Goal: Information Seeking & Learning: Learn about a topic

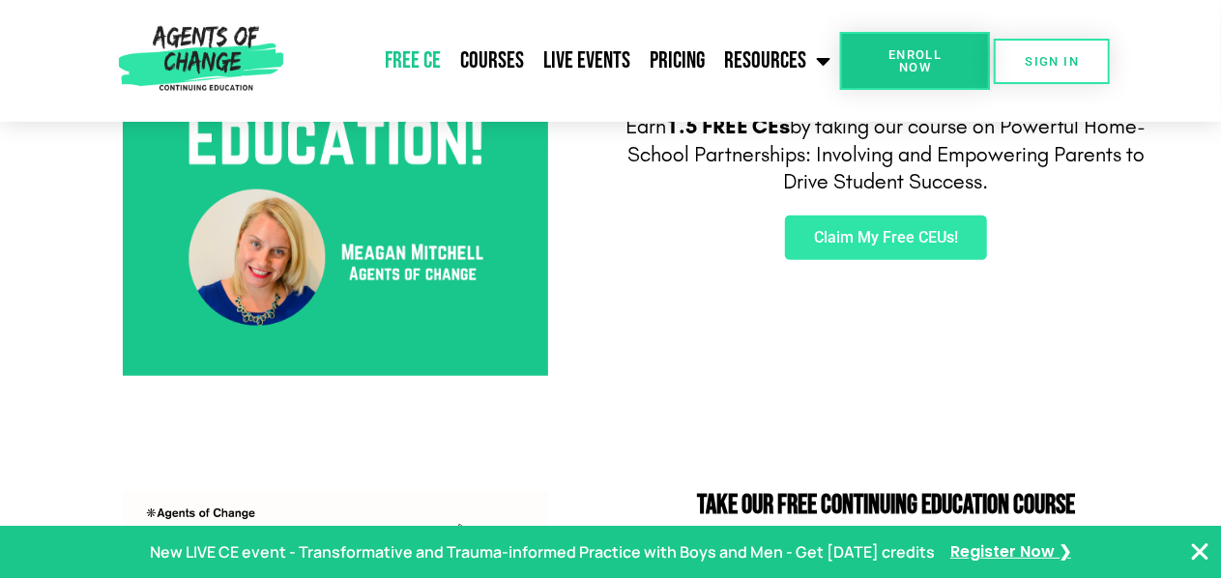
scroll to position [835, 0]
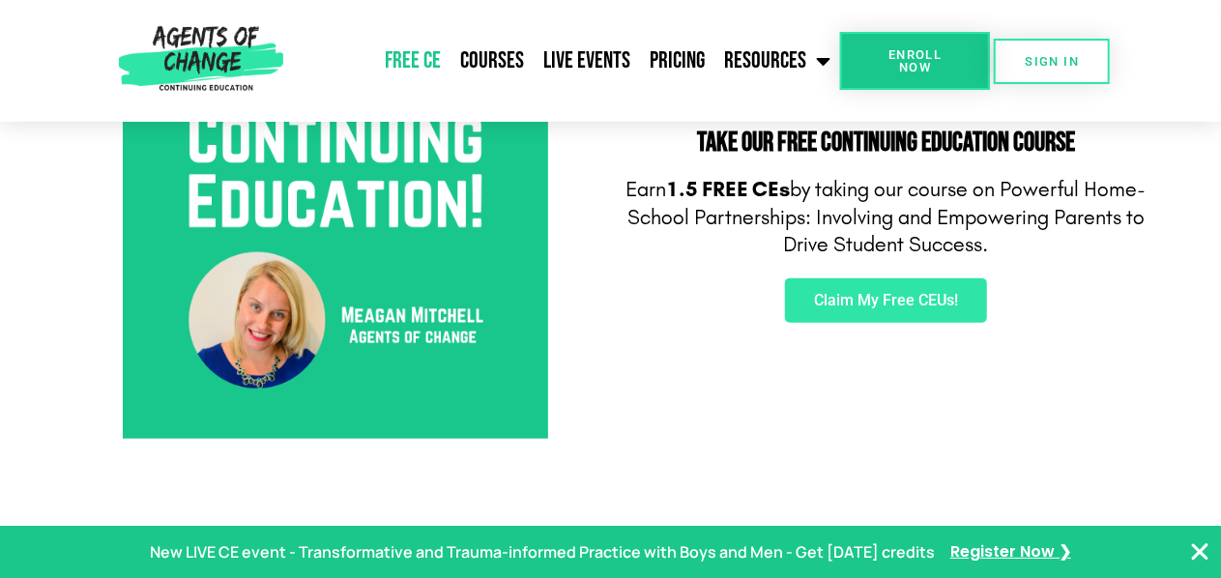
scroll to position [782, 0]
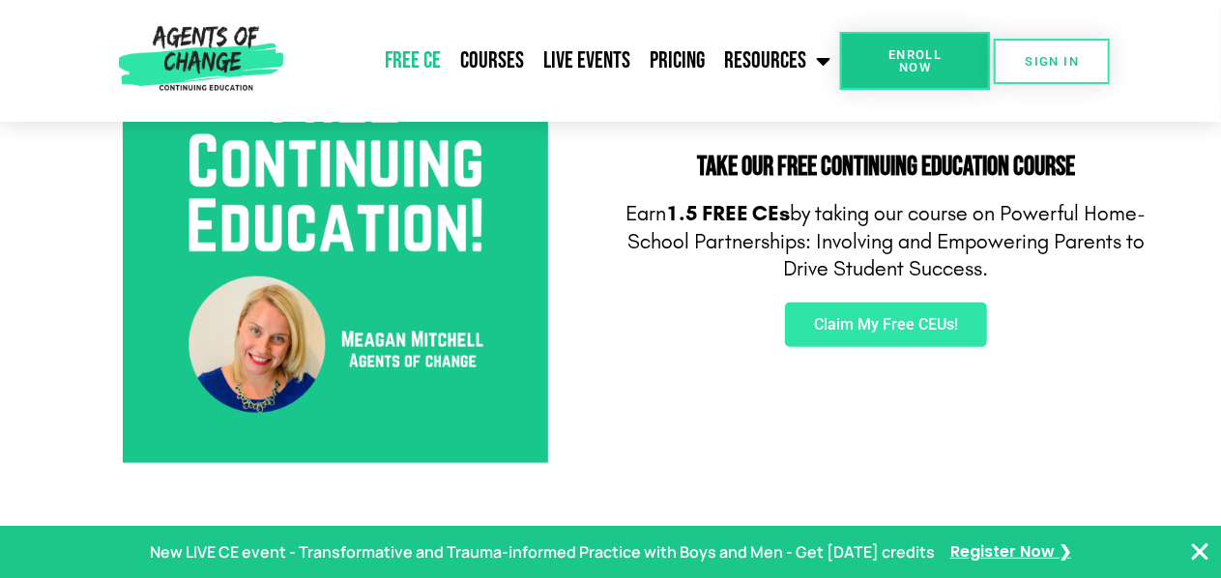
click at [312, 267] on img at bounding box center [335, 250] width 425 height 425
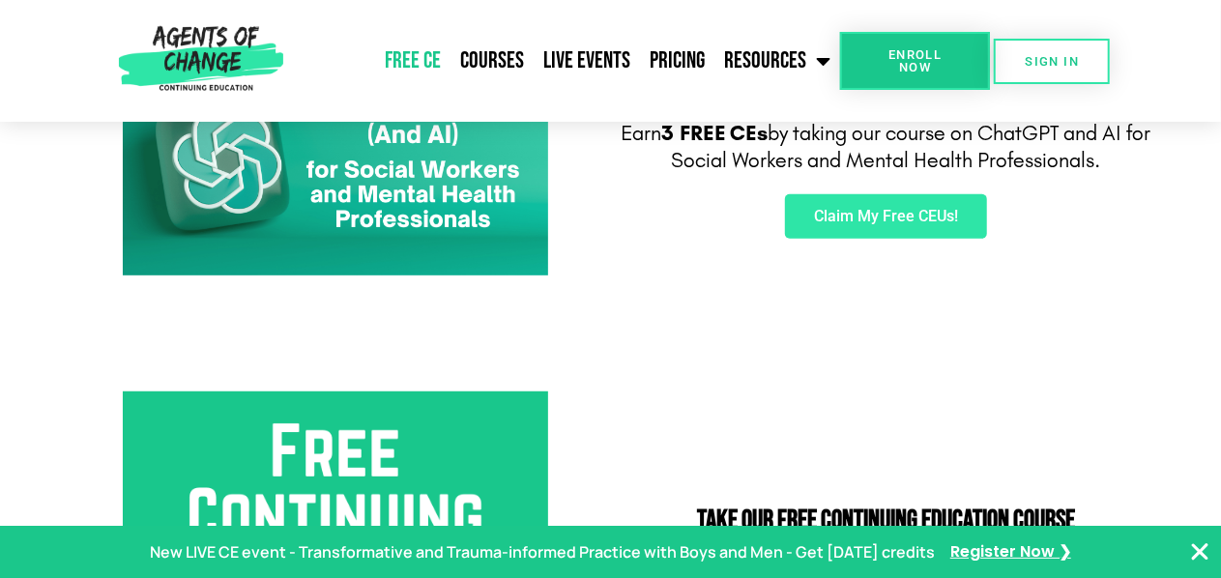
scroll to position [445, 0]
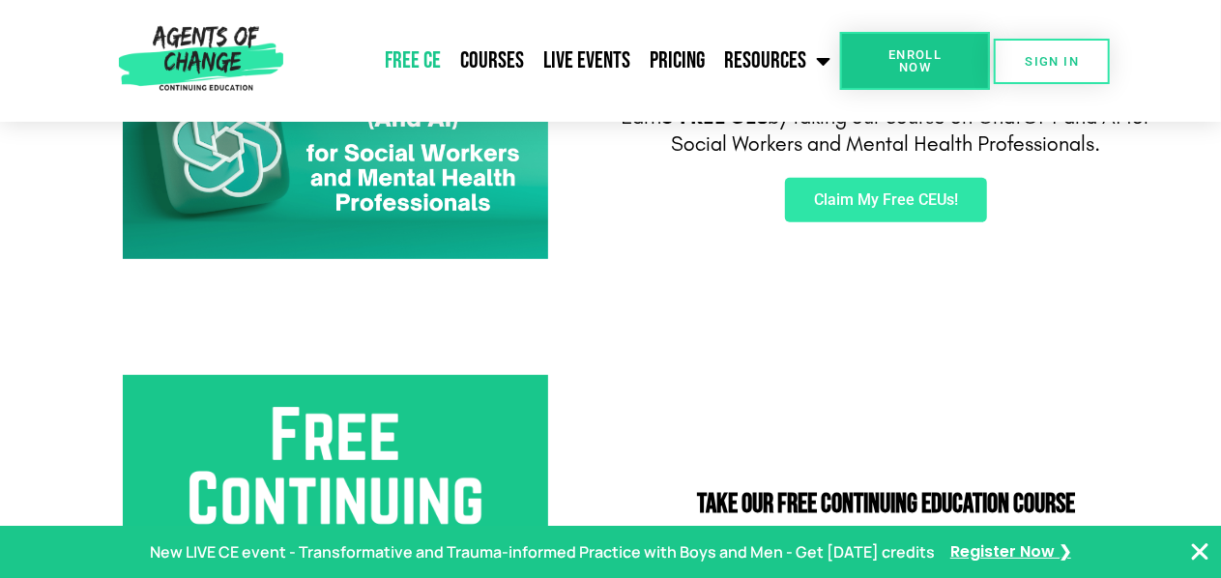
click at [366, 164] on img at bounding box center [335, 140] width 425 height 240
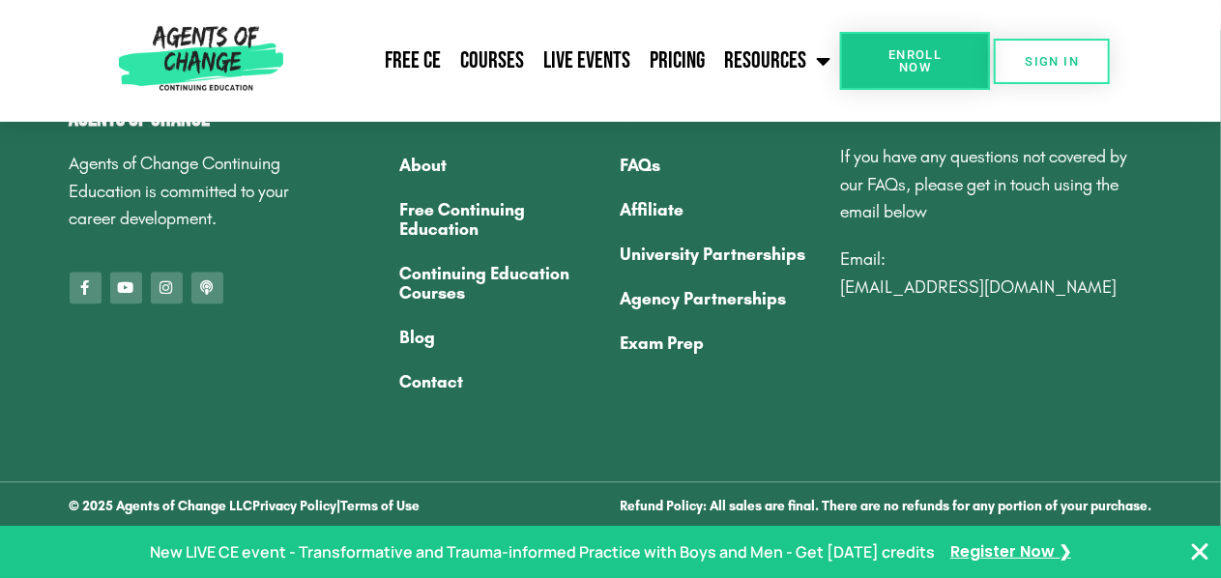
scroll to position [5515, 0]
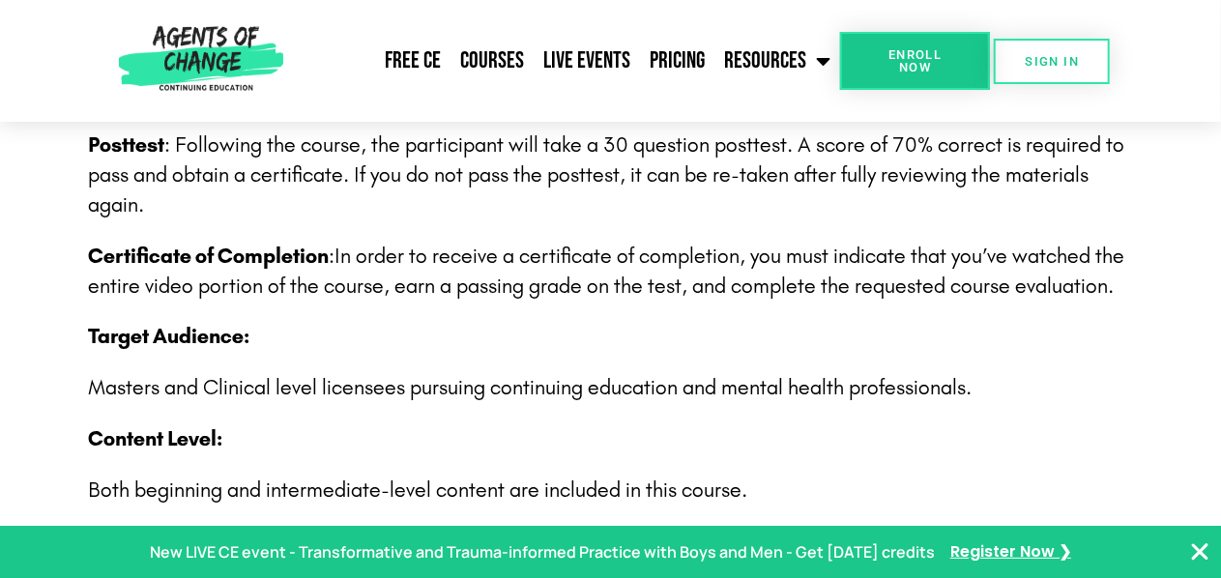
scroll to position [3100, 0]
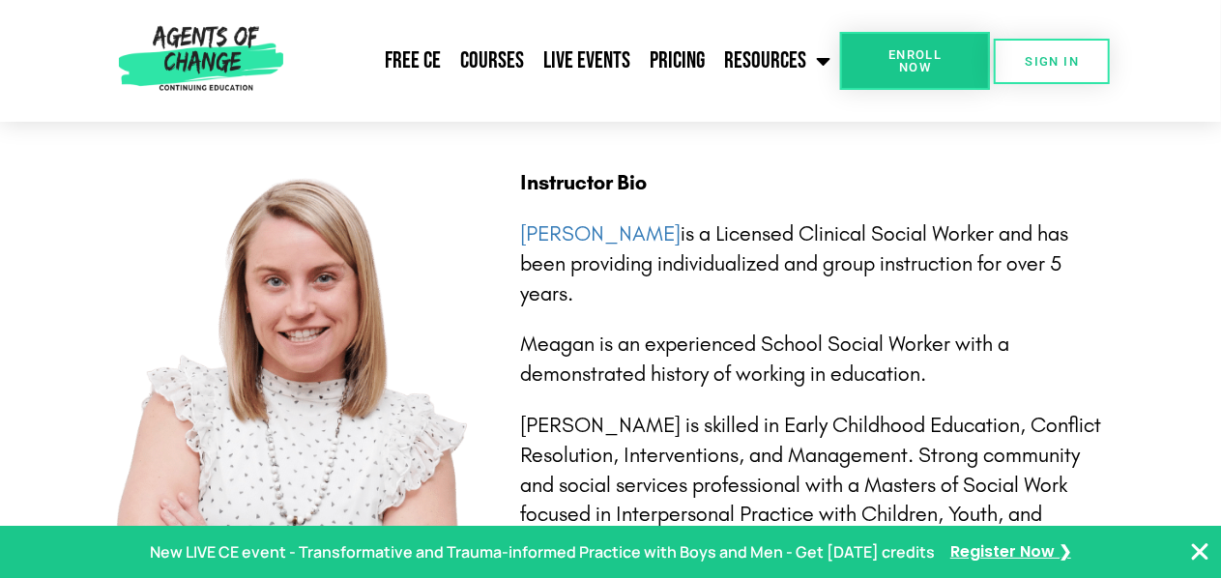
scroll to position [4158, 0]
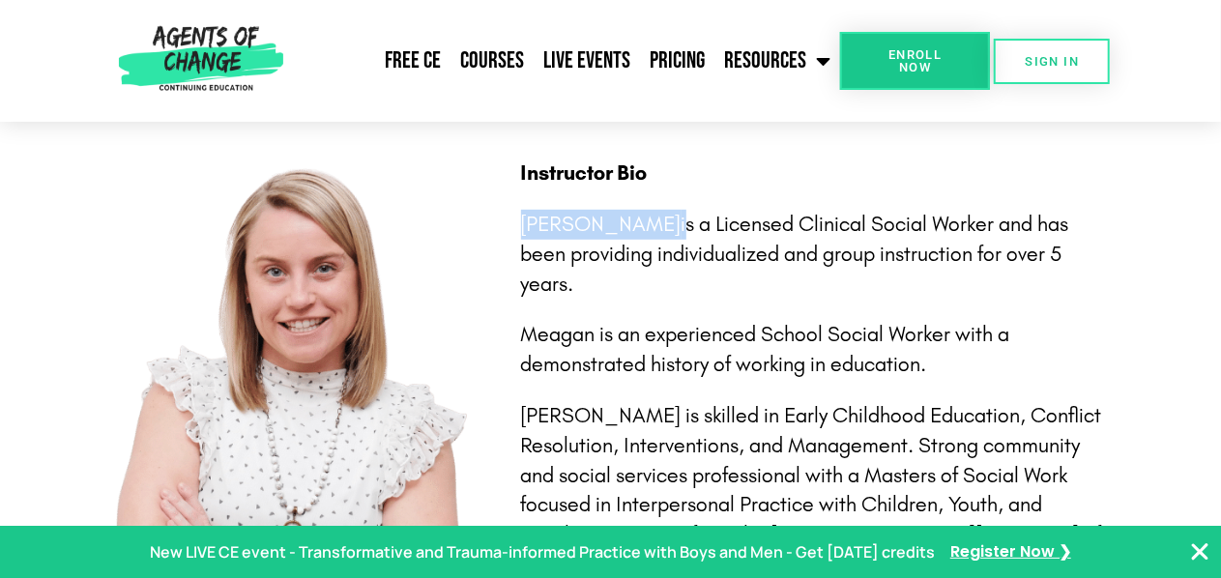
drag, startPoint x: 674, startPoint y: 217, endPoint x: 524, endPoint y: 231, distance: 150.4
click at [524, 231] on p "Meagan Mitchell is a Licensed Clinical Social Worker and has been providing ind…" at bounding box center [813, 254] width 584 height 89
copy p "[PERSON_NAME]"
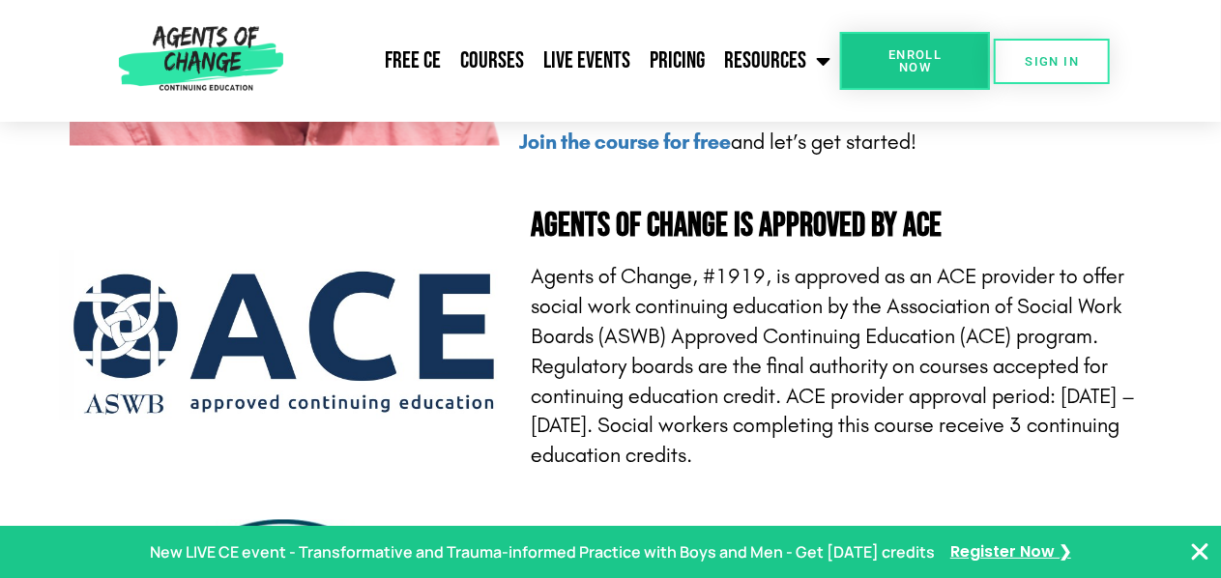
scroll to position [5295, 0]
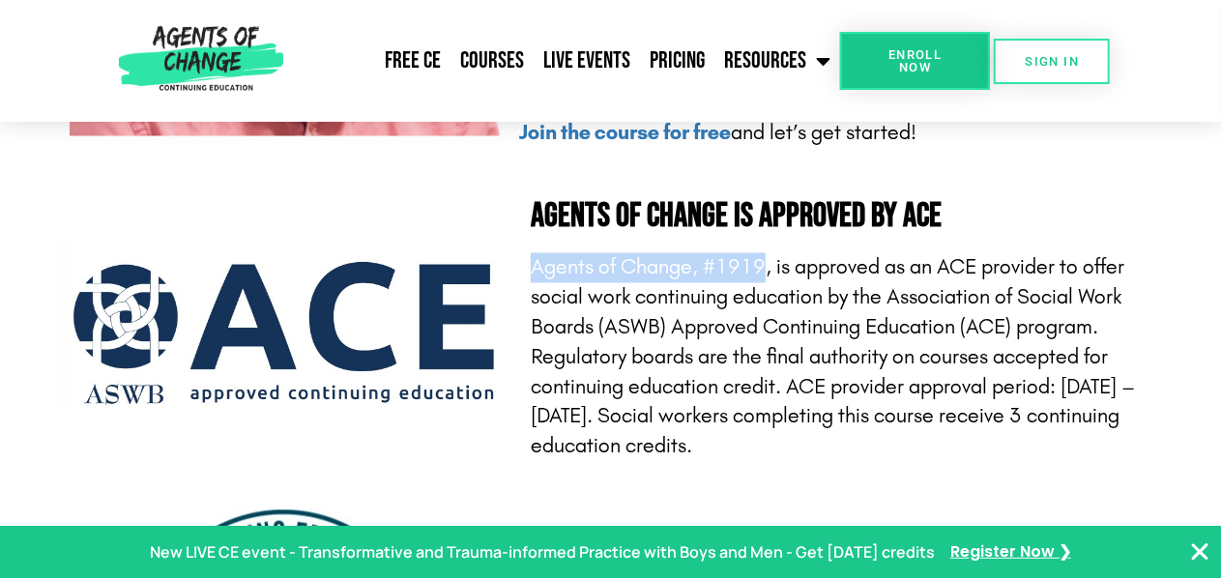
drag, startPoint x: 534, startPoint y: 273, endPoint x: 764, endPoint y: 268, distance: 229.1
click at [764, 268] on p "Agents of Change, #1919, is approved as an ACE provider to offer social work co…" at bounding box center [846, 357] width 631 height 209
copy p "Agents of Change, #1919"
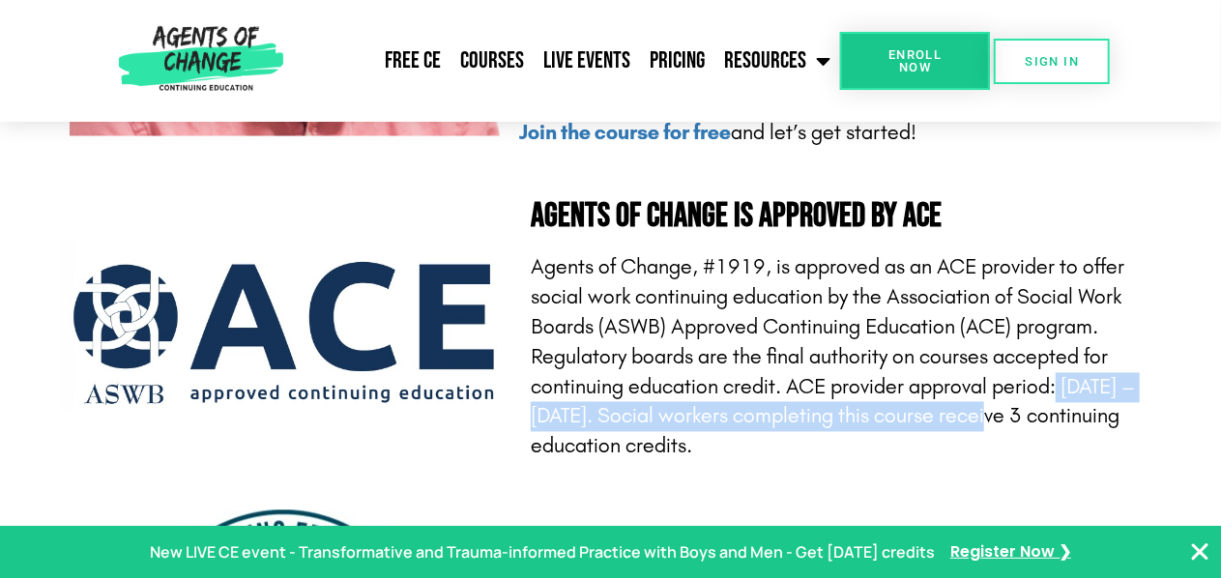
drag, startPoint x: 1218, startPoint y: 397, endPoint x: 1228, endPoint y: 417, distance: 21.6
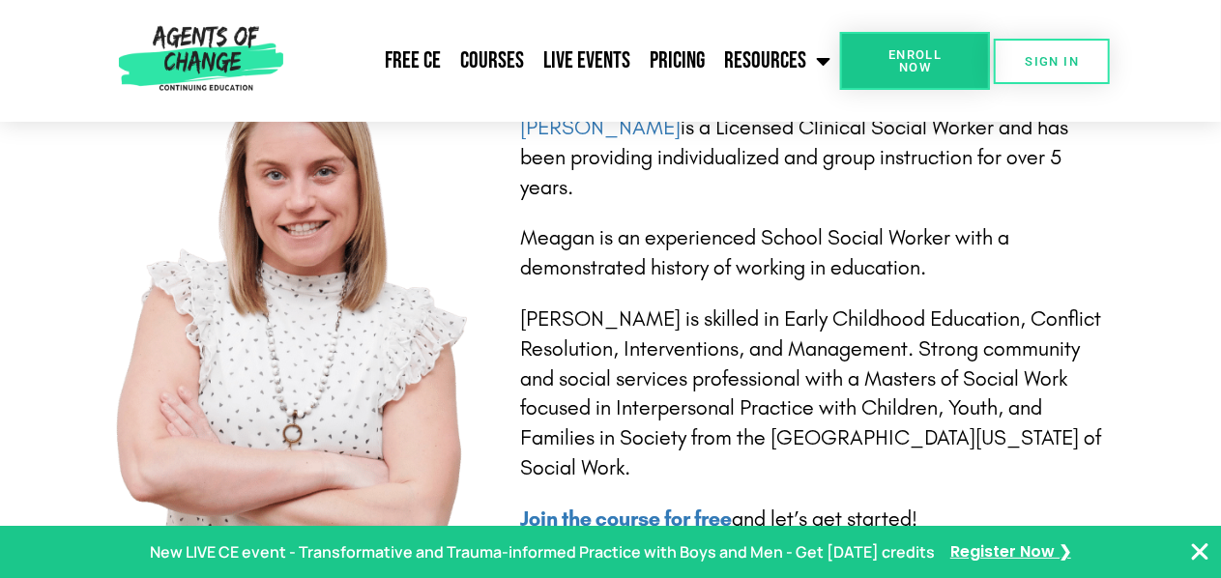
scroll to position [4015, 0]
